Goal: Task Accomplishment & Management: Use online tool/utility

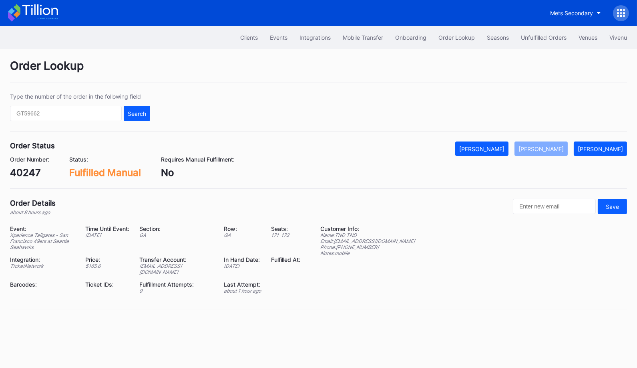
click at [535, 29] on div "Clients Events Integrations Mobile Transfer Onboarding Order Lookup Seasons Unf…" at bounding box center [318, 37] width 637 height 23
click at [538, 35] on div "Unfulfilled Orders" at bounding box center [544, 37] width 46 height 7
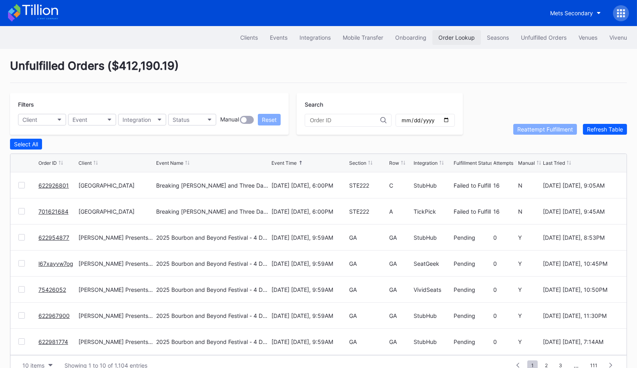
click at [460, 37] on div "Order Lookup" at bounding box center [457, 37] width 36 height 7
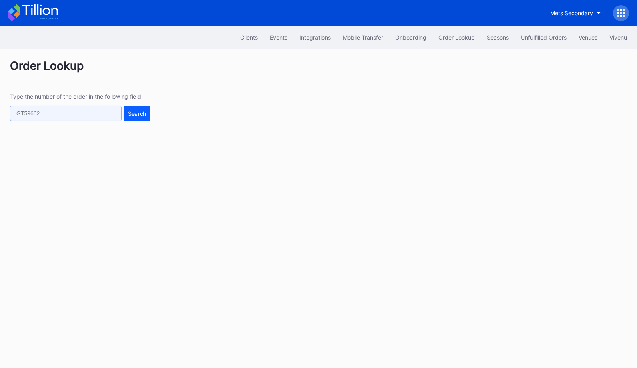
click at [100, 115] on input "text" at bounding box center [66, 113] width 112 height 15
paste input "622384083"
click at [141, 115] on div "Search" at bounding box center [137, 113] width 18 height 7
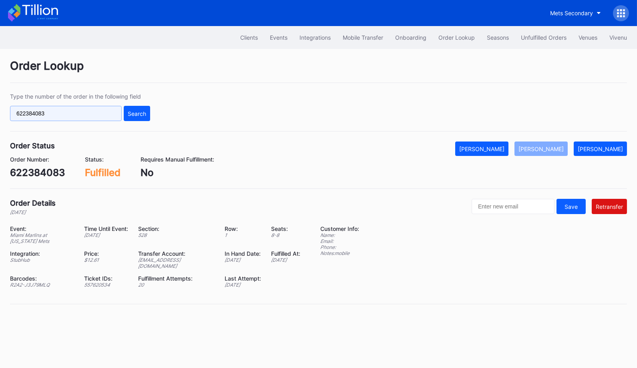
click at [93, 113] on input "622384083" at bounding box center [66, 113] width 112 height 15
paste input "119066272"
click at [140, 113] on div "Search" at bounding box center [137, 113] width 18 height 7
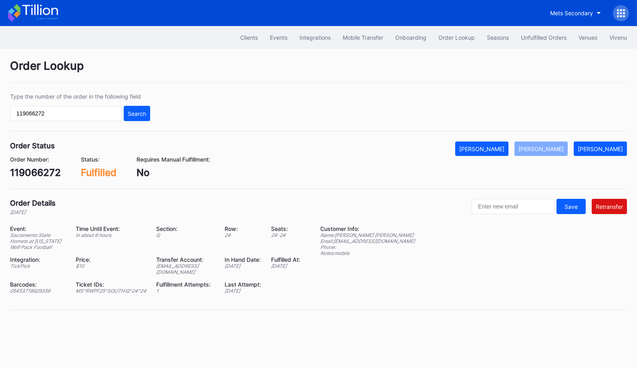
click at [198, 269] on div "ed-175638@eventdynamic.com" at bounding box center [186, 269] width 58 height 12
copy div "ed-175638@eventdynamic.com"
click at [109, 109] on input "119066272" at bounding box center [66, 113] width 112 height 15
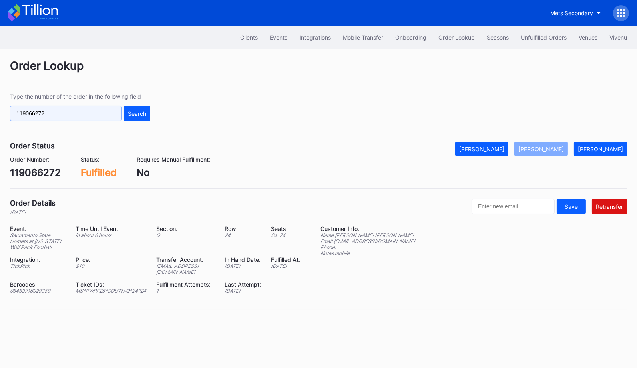
click at [109, 109] on input "119066272" at bounding box center [66, 113] width 112 height 15
paste input "622818413"
type input "622818413"
click at [134, 113] on div "Search" at bounding box center [137, 113] width 18 height 7
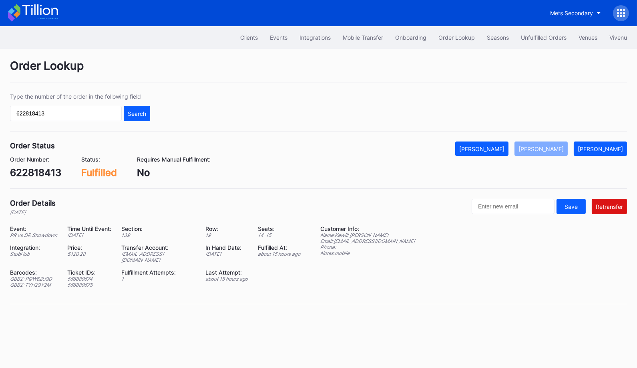
click at [163, 254] on div "ed-8158523@eventdynamic.com" at bounding box center [158, 257] width 74 height 12
copy div "ed-8158523@eventdynamic.com"
click at [26, 168] on div "622818413" at bounding box center [35, 173] width 51 height 12
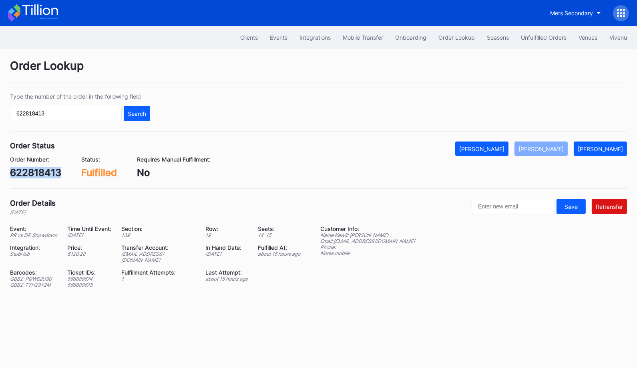
click at [26, 168] on div "622818413" at bounding box center [35, 173] width 51 height 12
copy div "622818413"
click at [543, 44] on div "Clients Events Integrations Mobile Transfer Onboarding Order Lookup Seasons Unf…" at bounding box center [318, 37] width 637 height 23
click at [538, 38] on div "Unfulfilled Orders" at bounding box center [544, 37] width 46 height 7
